Goal: Task Accomplishment & Management: Use online tool/utility

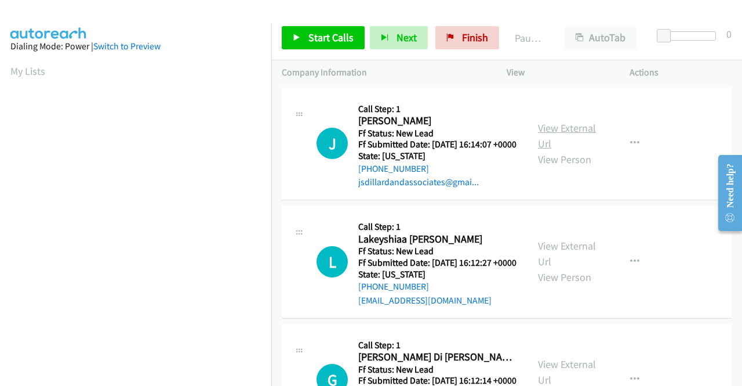
click at [585, 132] on link "View External Url" at bounding box center [567, 135] width 58 height 29
click at [554, 264] on link "View External Url" at bounding box center [567, 253] width 58 height 29
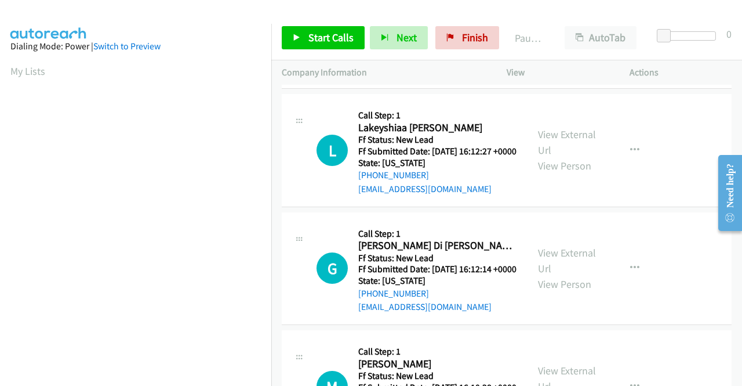
scroll to position [116, 0]
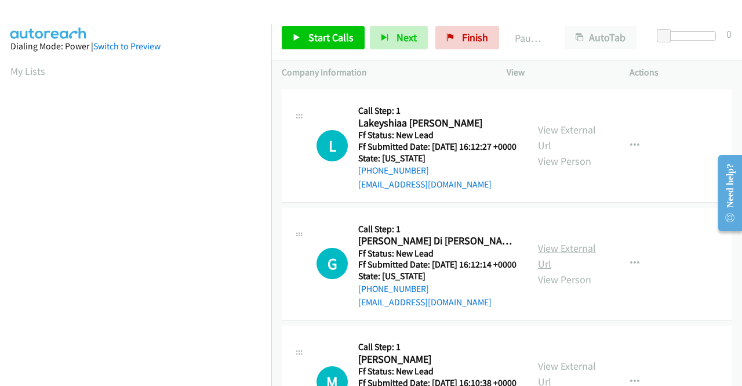
click at [580, 270] on link "View External Url" at bounding box center [567, 255] width 58 height 29
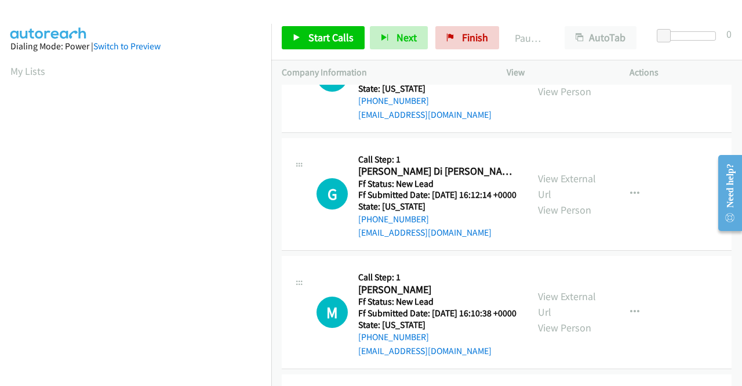
scroll to position [232, 0]
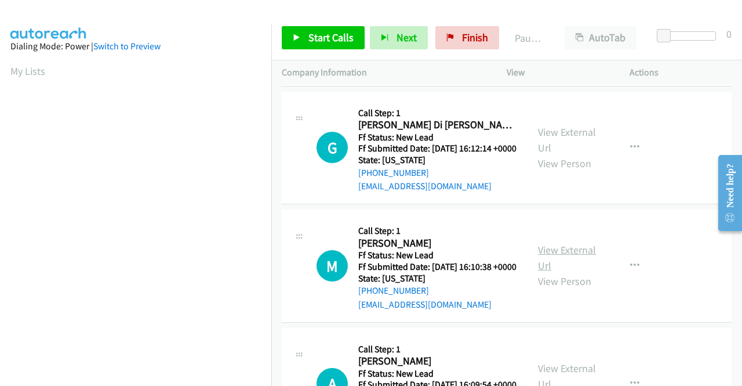
click at [570, 272] on link "View External Url" at bounding box center [567, 257] width 58 height 29
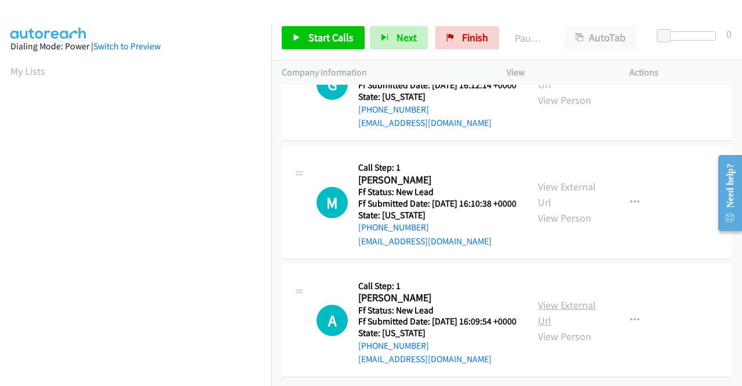
scroll to position [360, 0]
click at [579, 299] on div "View External Url View Person" at bounding box center [568, 320] width 60 height 47
click at [576, 298] on link "View External Url" at bounding box center [567, 312] width 58 height 29
click at [332, 41] on span "Start Calls" at bounding box center [331, 37] width 45 height 13
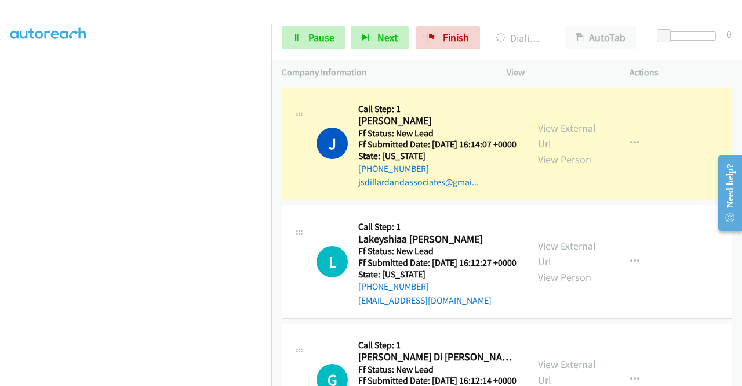
scroll to position [0, 0]
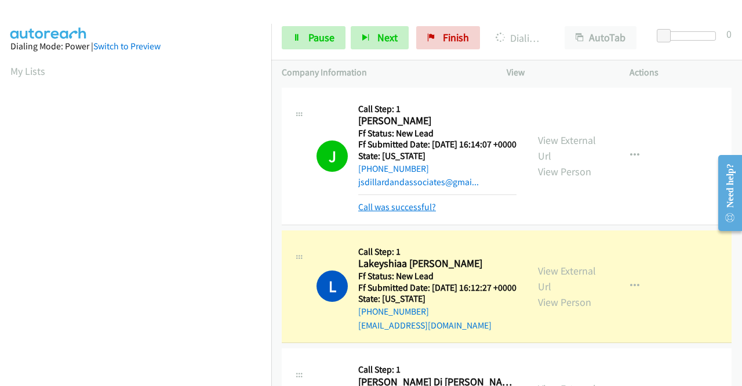
click at [372, 212] on link "Call was successful?" at bounding box center [397, 206] width 78 height 11
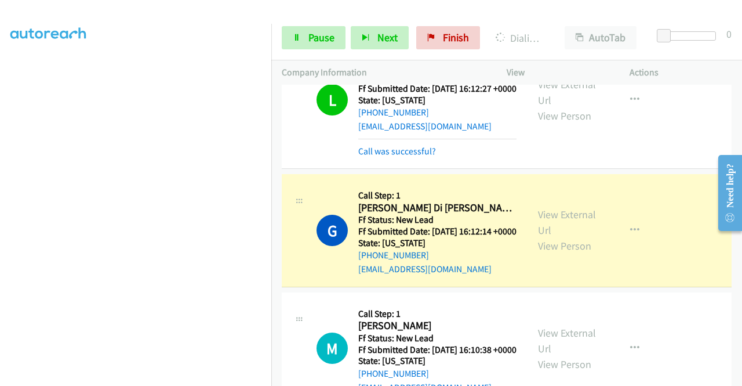
scroll to position [264, 0]
click at [322, 35] on span "Pause" at bounding box center [322, 37] width 26 height 13
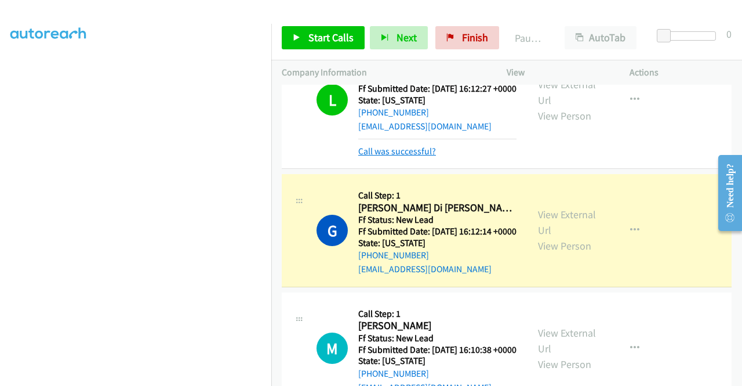
click at [410, 157] on link "Call was successful?" at bounding box center [397, 151] width 78 height 11
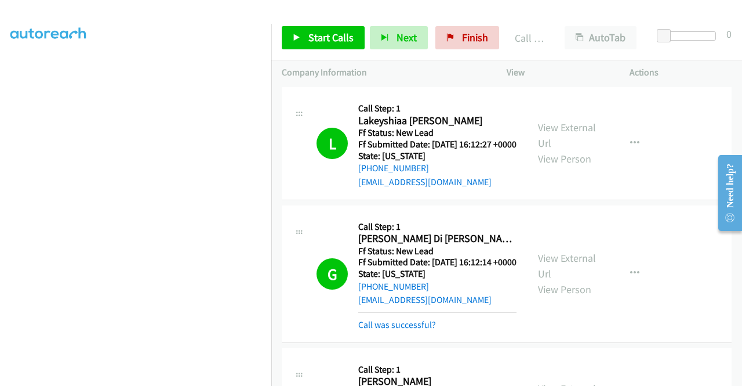
scroll to position [103, 0]
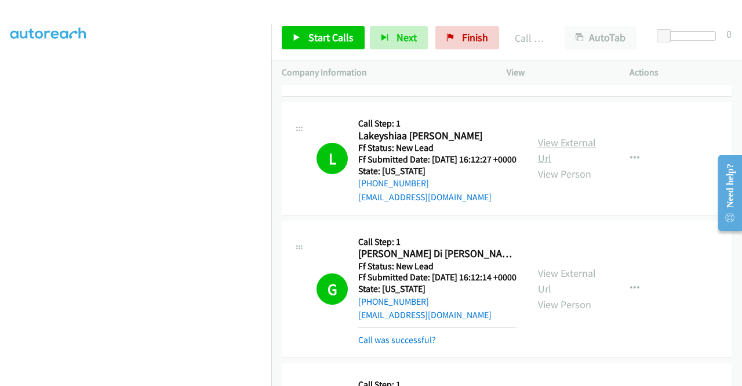
click at [576, 157] on link "View External Url" at bounding box center [567, 150] width 58 height 29
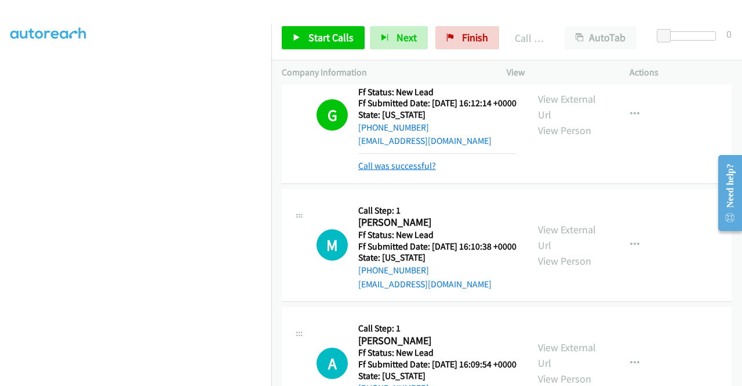
click at [427, 171] on link "Call was successful?" at bounding box center [397, 165] width 78 height 11
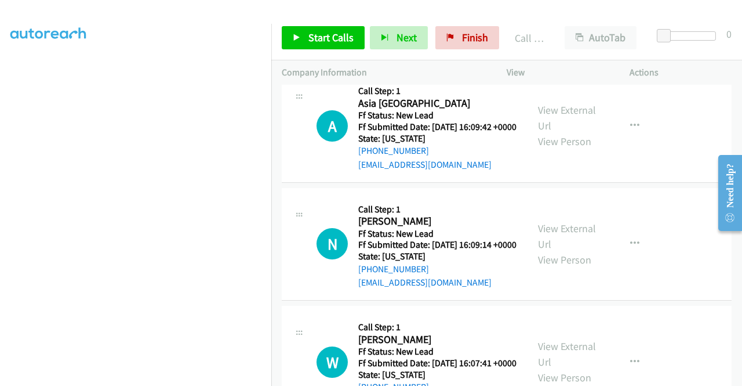
scroll to position [625, 0]
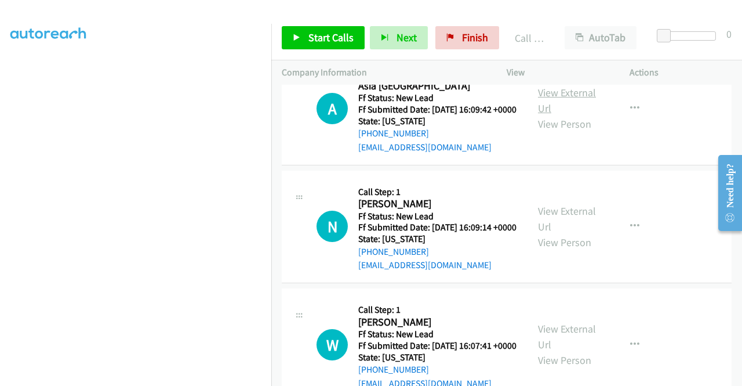
click at [568, 115] on link "View External Url" at bounding box center [567, 100] width 58 height 29
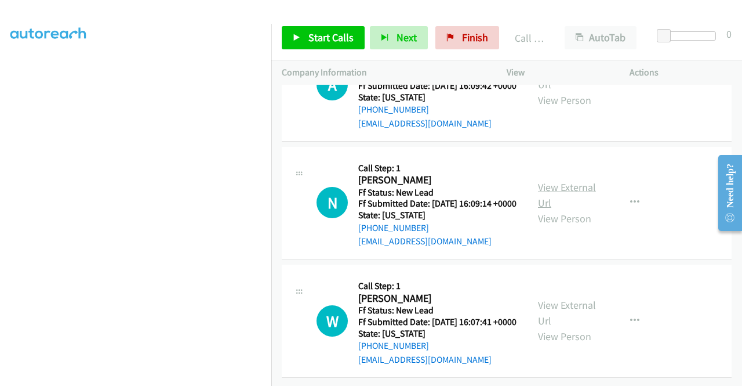
scroll to position [741, 0]
click at [574, 180] on link "View External Url" at bounding box center [567, 194] width 58 height 29
click at [577, 298] on link "View External Url" at bounding box center [567, 312] width 58 height 29
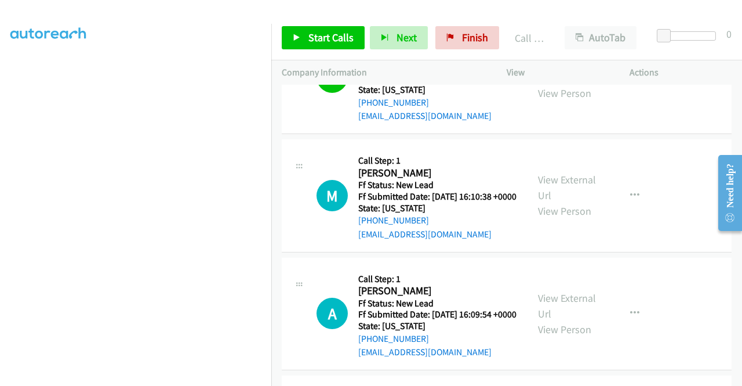
scroll to position [341, 0]
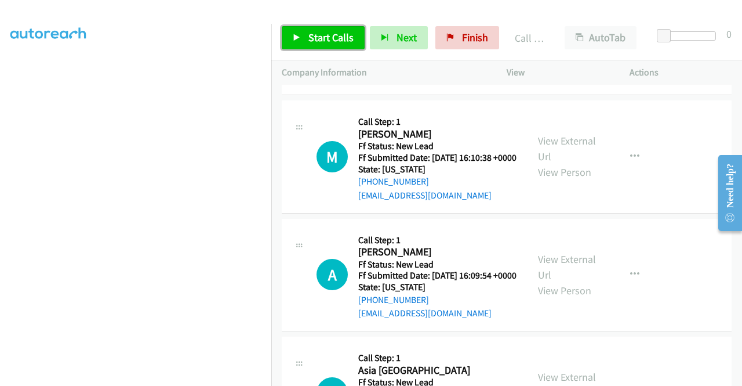
click at [337, 39] on span "Start Calls" at bounding box center [331, 37] width 45 height 13
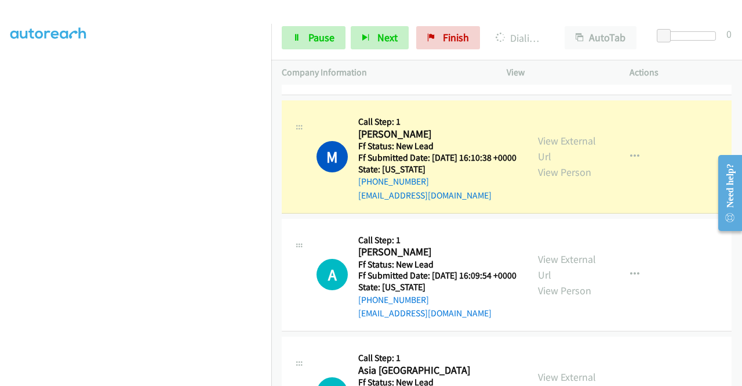
scroll to position [32, 0]
click at [316, 42] on span "Pause" at bounding box center [322, 37] width 26 height 13
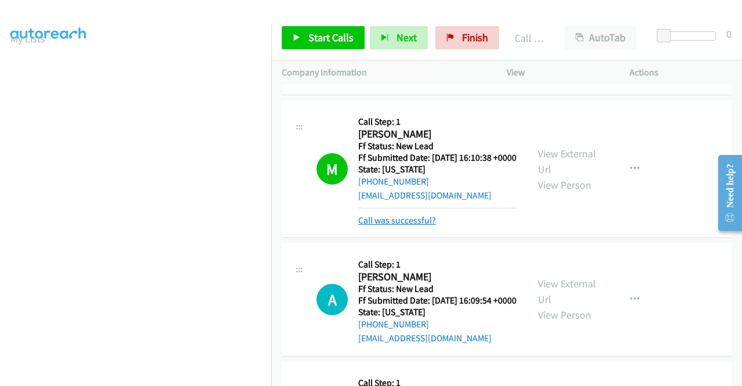
click at [411, 226] on link "Call was successful?" at bounding box center [397, 220] width 78 height 11
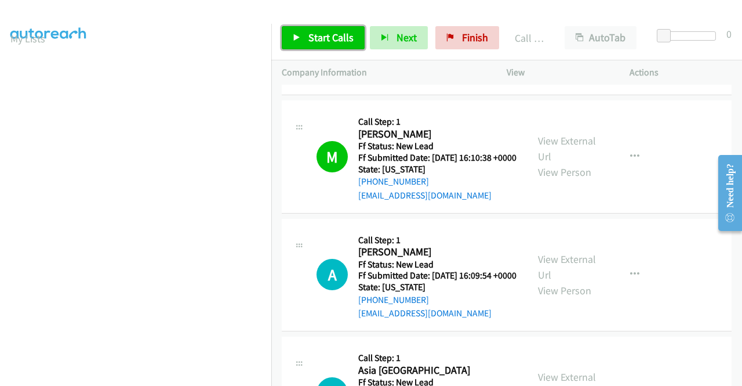
click at [319, 43] on span "Start Calls" at bounding box center [331, 37] width 45 height 13
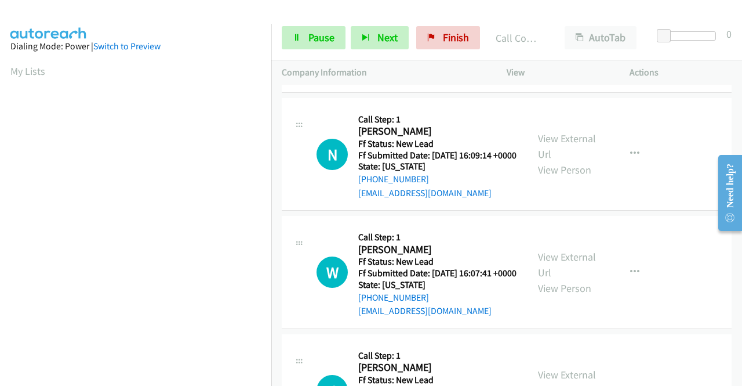
scroll to position [772, 0]
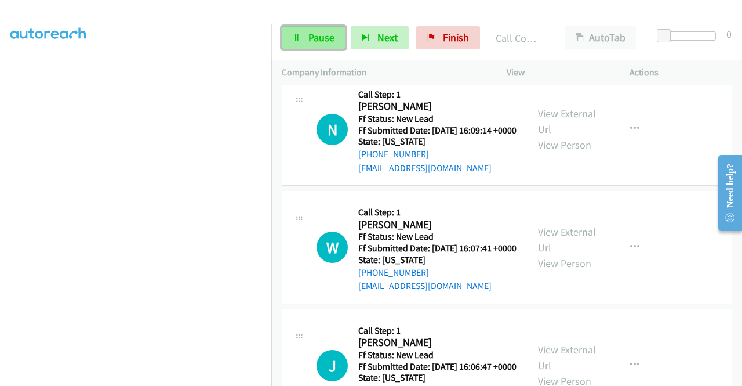
click at [313, 43] on span "Pause" at bounding box center [322, 37] width 26 height 13
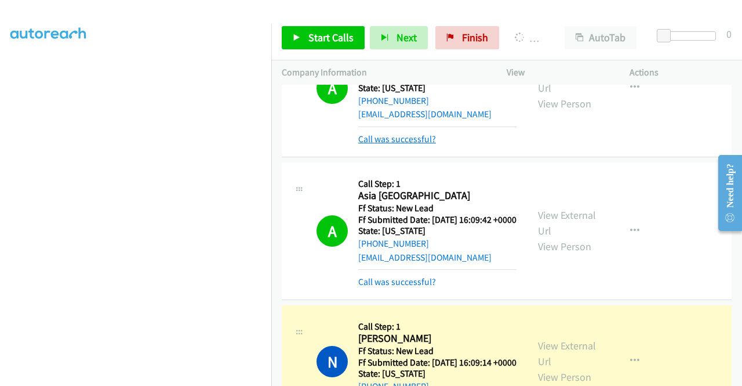
click at [408, 144] on link "Call was successful?" at bounding box center [397, 138] width 78 height 11
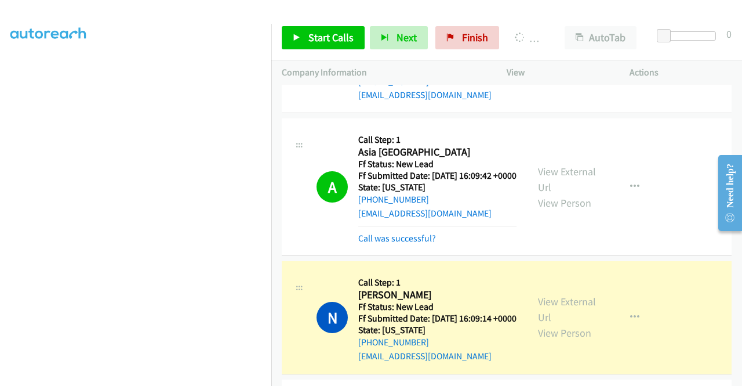
scroll to position [586, 0]
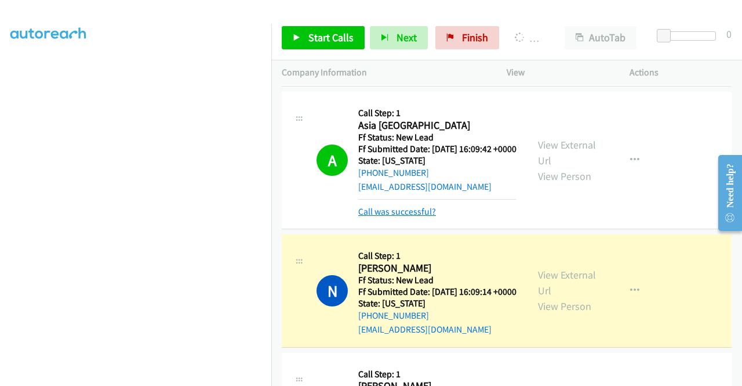
click at [412, 217] on link "Call was successful?" at bounding box center [397, 211] width 78 height 11
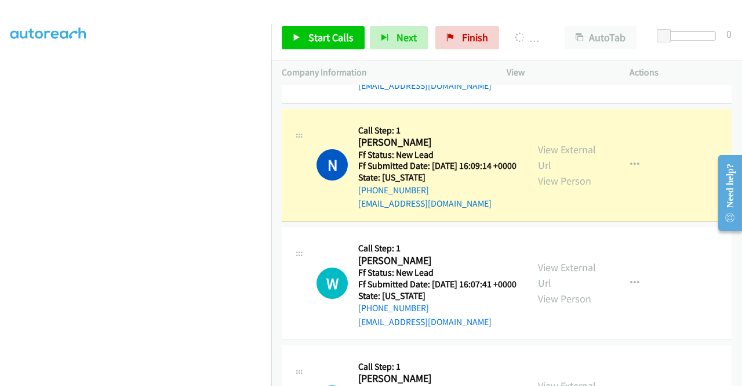
scroll to position [702, 0]
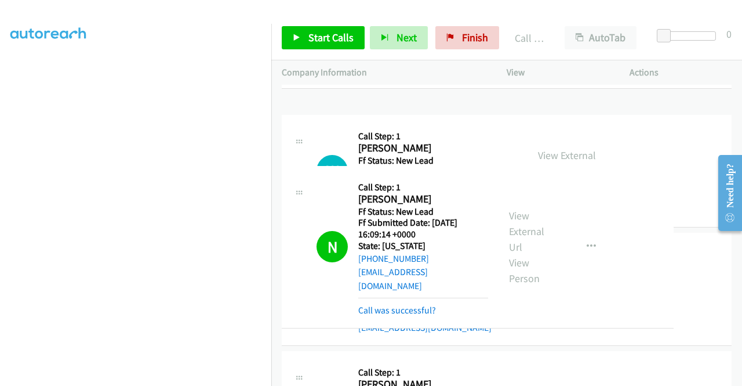
drag, startPoint x: 443, startPoint y: 249, endPoint x: 489, endPoint y: 165, distance: 96.3
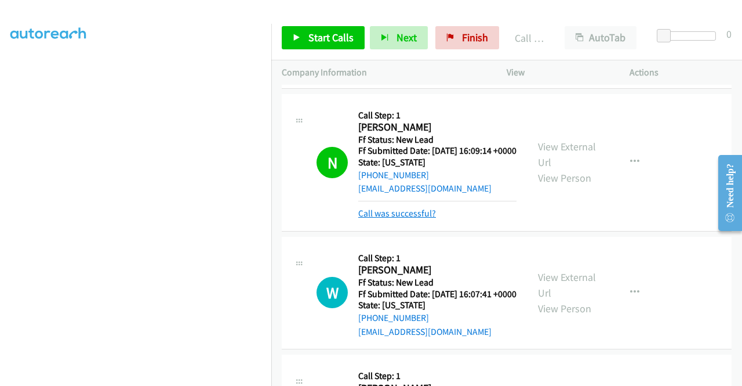
click at [408, 219] on link "Call was successful?" at bounding box center [397, 213] width 78 height 11
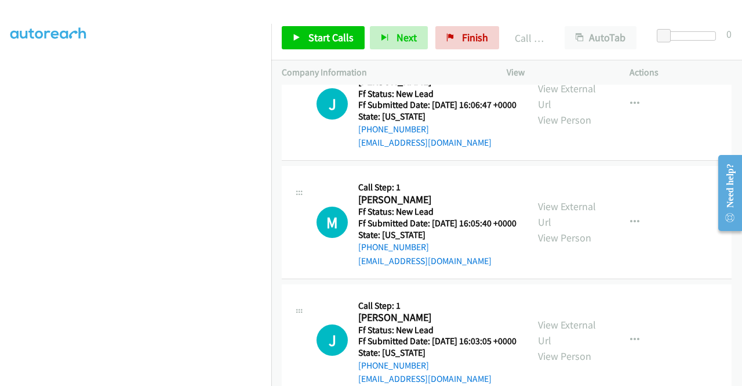
scroll to position [992, 0]
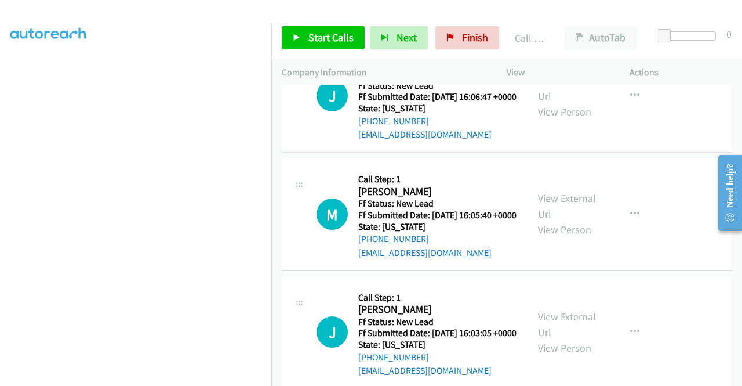
click at [676, 155] on td "J Callback Scheduled Call Step: 1 Jarred Parton America/New_York Ff Status: New…" at bounding box center [506, 96] width 471 height 118
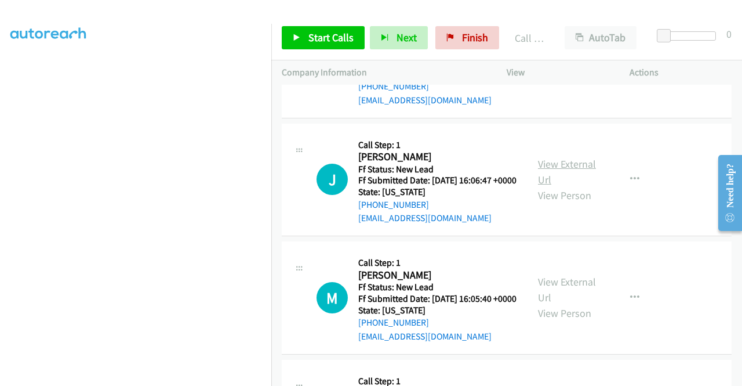
scroll to position [934, 0]
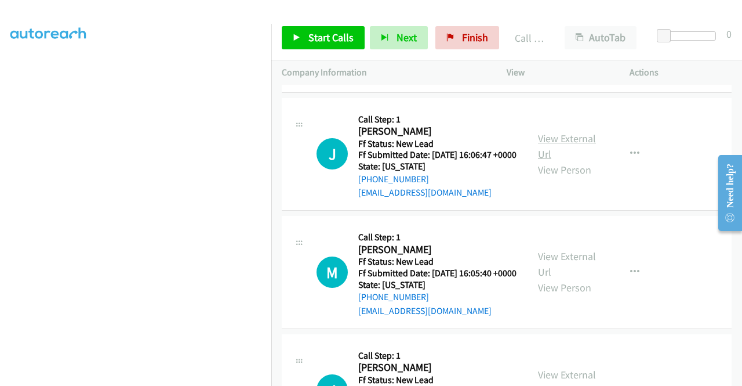
click at [559, 161] on link "View External Url" at bounding box center [567, 146] width 58 height 29
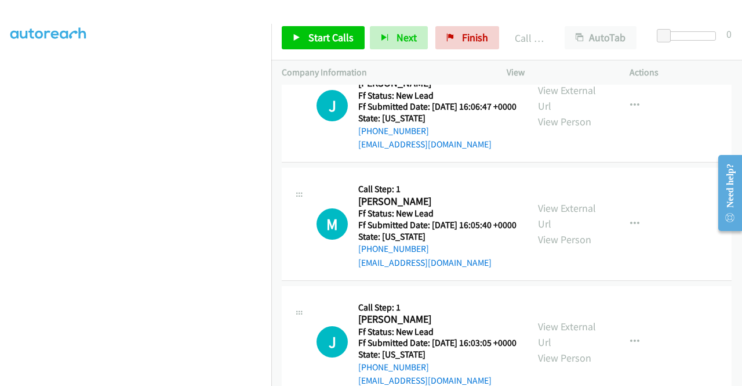
scroll to position [1050, 0]
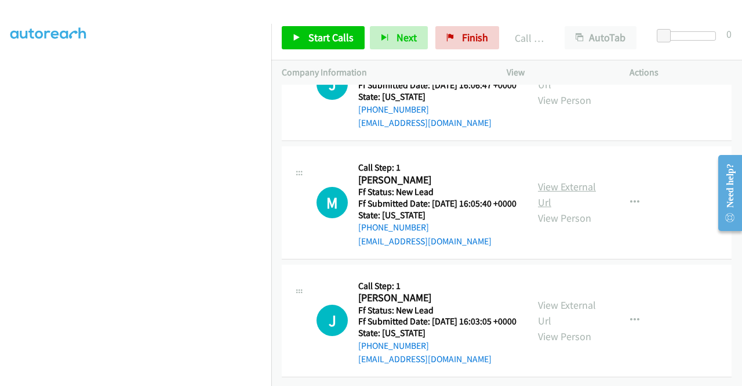
click at [583, 209] on link "View External Url" at bounding box center [567, 194] width 58 height 29
click at [566, 298] on link "View External Url" at bounding box center [567, 312] width 58 height 29
click at [351, 35] on link "Start Calls" at bounding box center [323, 37] width 83 height 23
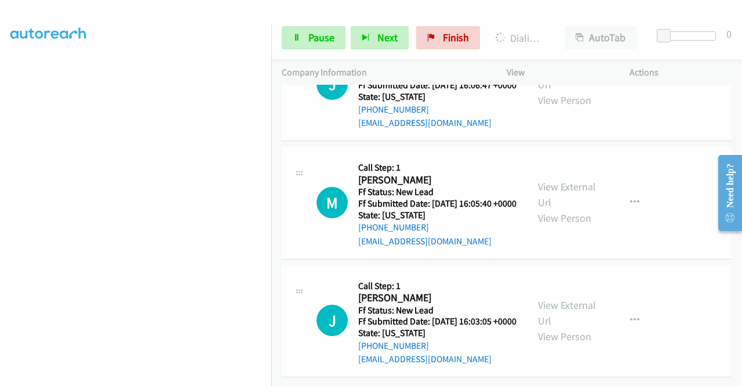
scroll to position [0, 0]
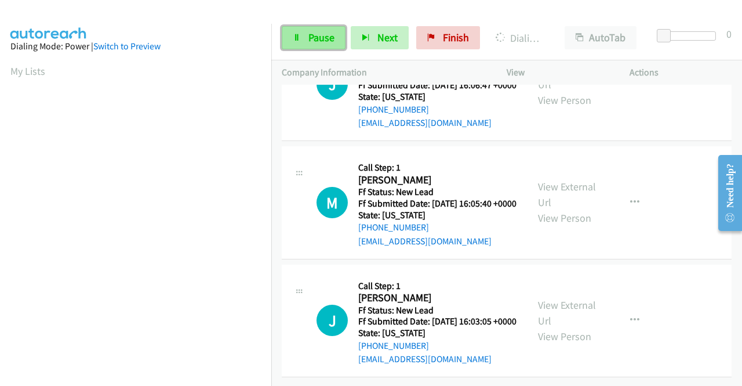
click at [318, 31] on span "Pause" at bounding box center [322, 37] width 26 height 13
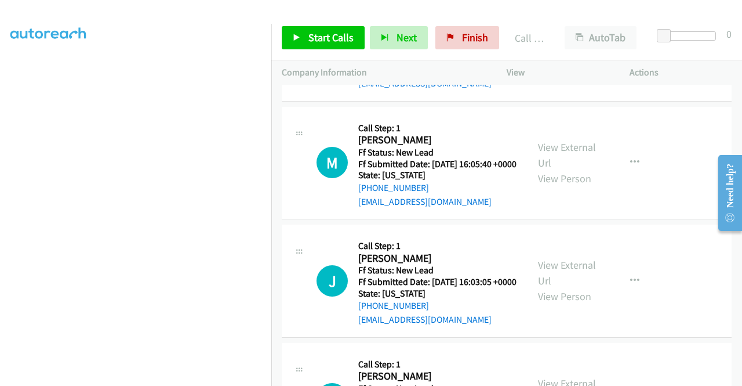
scroll to position [927, 0]
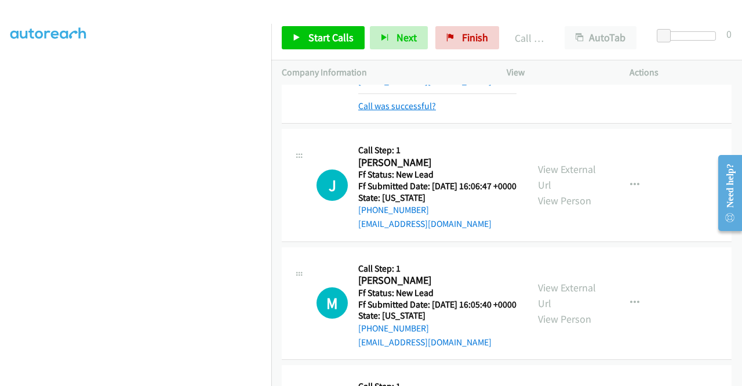
click at [401, 111] on link "Call was successful?" at bounding box center [397, 105] width 78 height 11
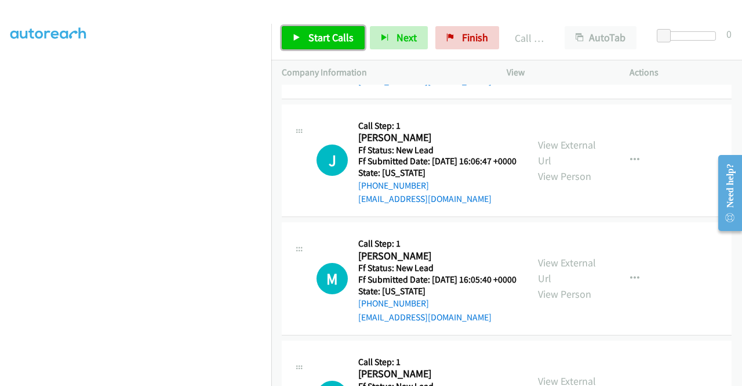
click at [332, 43] on span "Start Calls" at bounding box center [331, 37] width 45 height 13
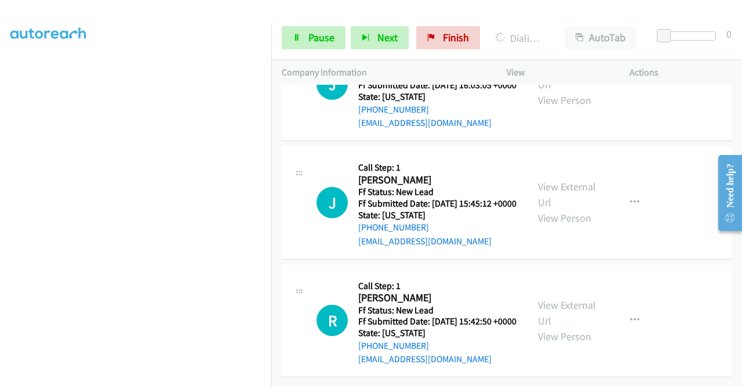
scroll to position [1278, 0]
click at [564, 209] on link "View External Url" at bounding box center [567, 194] width 58 height 29
click at [580, 298] on link "View External Url" at bounding box center [567, 312] width 58 height 29
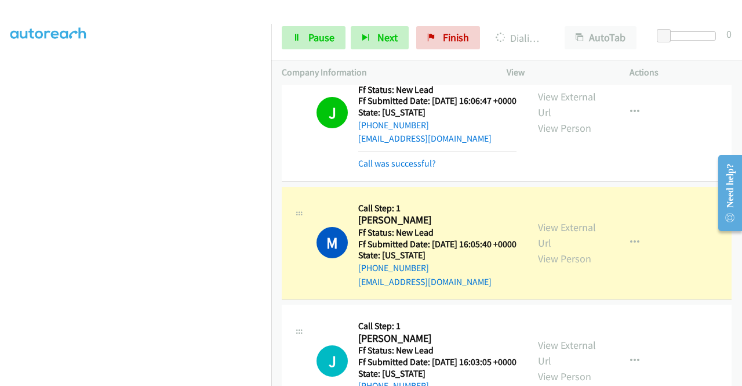
scroll to position [0, 0]
click at [382, 171] on div "Call was successful?" at bounding box center [437, 164] width 158 height 14
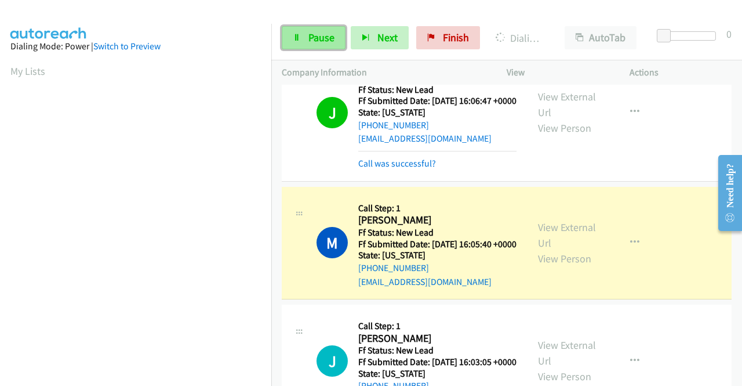
click at [321, 37] on span "Pause" at bounding box center [322, 37] width 26 height 13
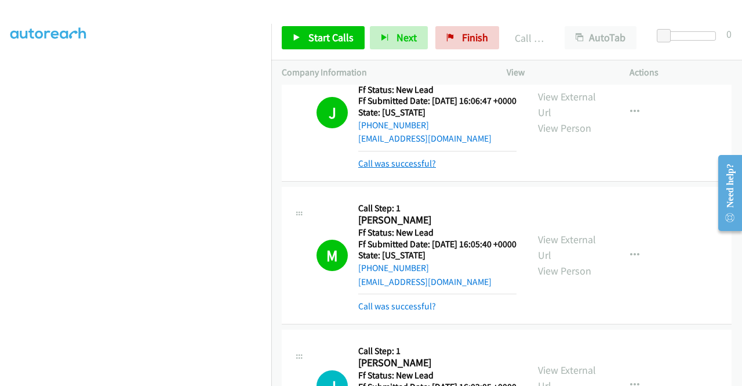
click at [406, 169] on link "Call was successful?" at bounding box center [397, 163] width 78 height 11
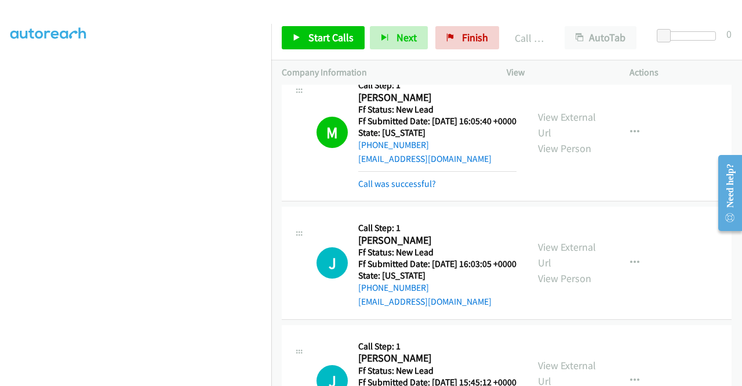
scroll to position [1104, 0]
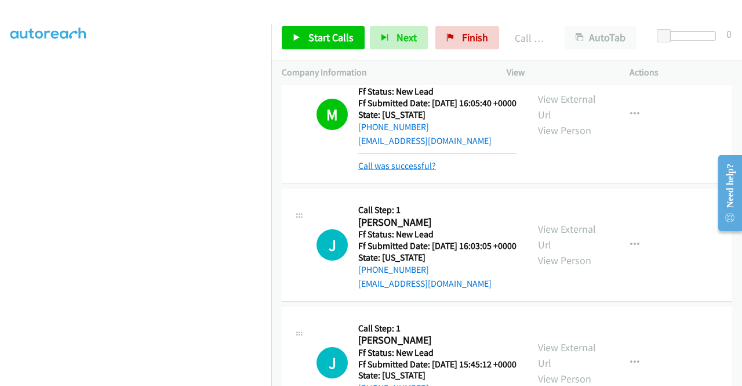
click at [425, 171] on link "Call was successful?" at bounding box center [397, 165] width 78 height 11
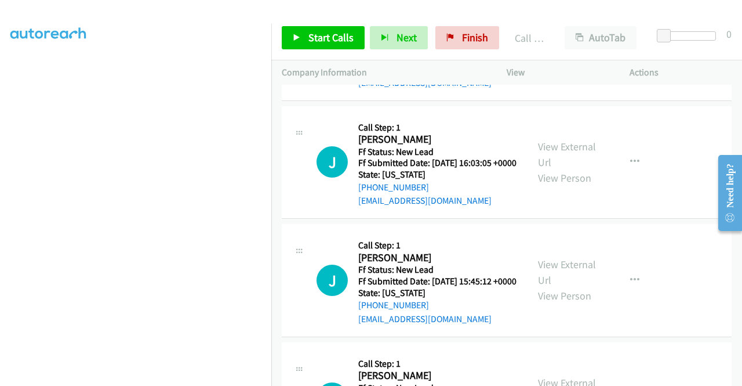
scroll to position [1220, 0]
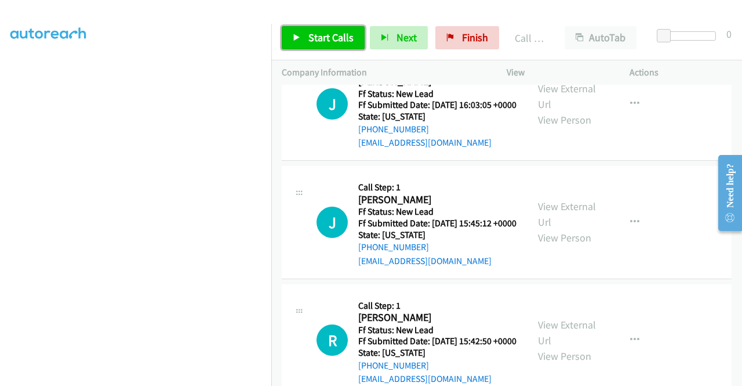
click at [319, 36] on span "Start Calls" at bounding box center [331, 37] width 45 height 13
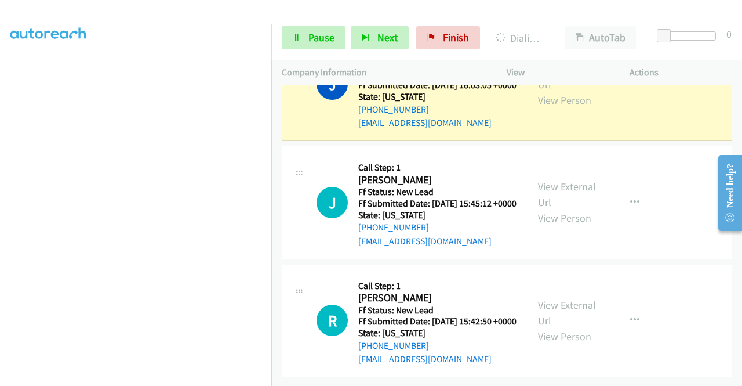
scroll to position [32, 0]
click at [310, 39] on span "Pause" at bounding box center [322, 37] width 26 height 13
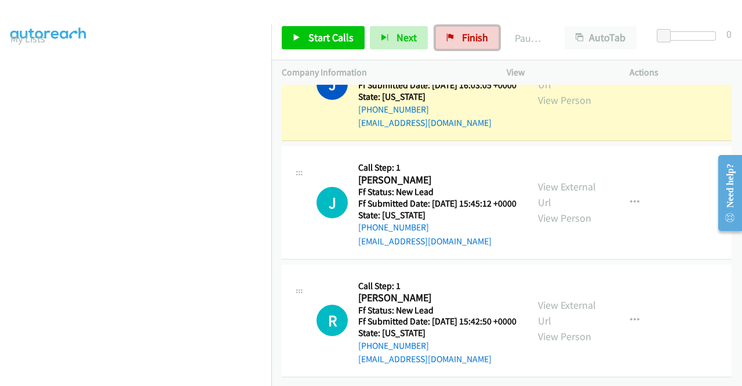
drag, startPoint x: 450, startPoint y: 37, endPoint x: 539, endPoint y: 3, distance: 94.9
click at [451, 37] on link "Finish" at bounding box center [468, 37] width 64 height 23
